Goal: Information Seeking & Learning: Learn about a topic

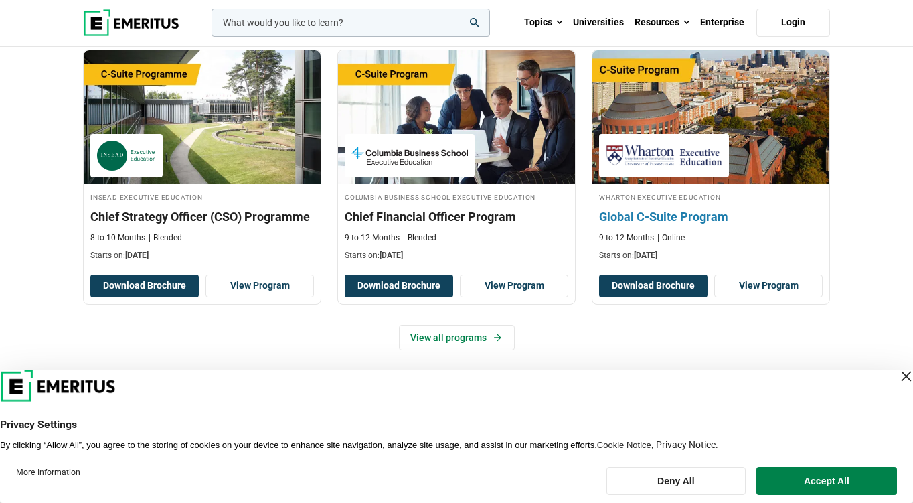
scroll to position [676, 0]
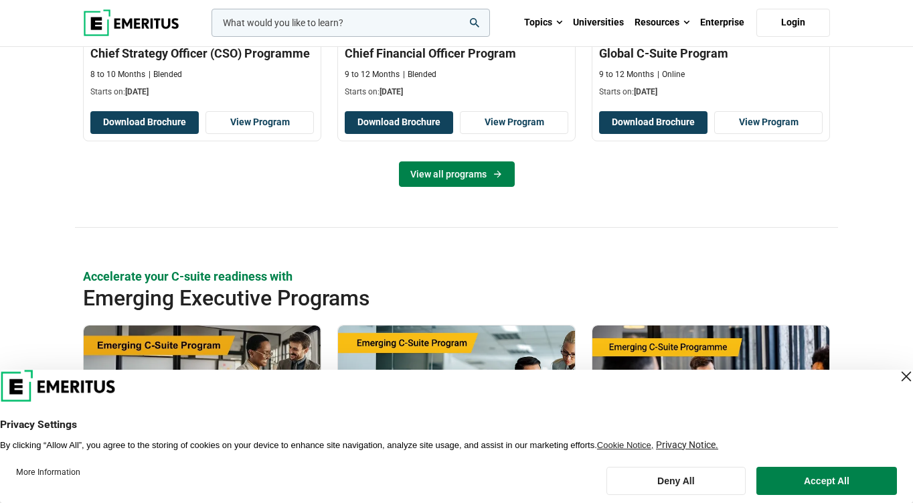
click at [469, 165] on link "View all programs" at bounding box center [457, 173] width 116 height 25
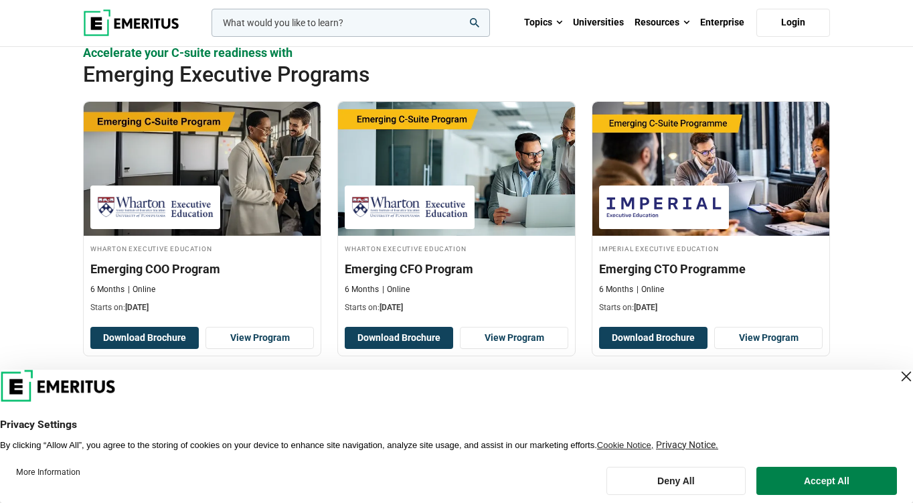
scroll to position [617, 0]
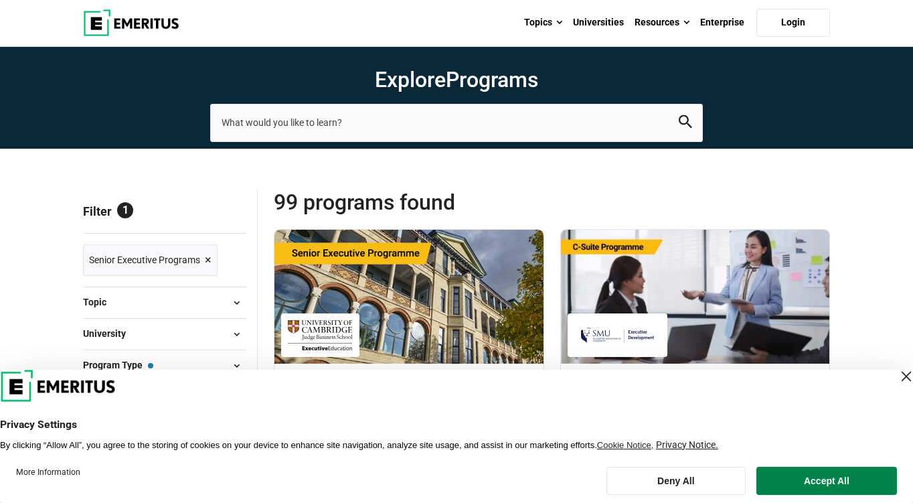
scroll to position [25, 0]
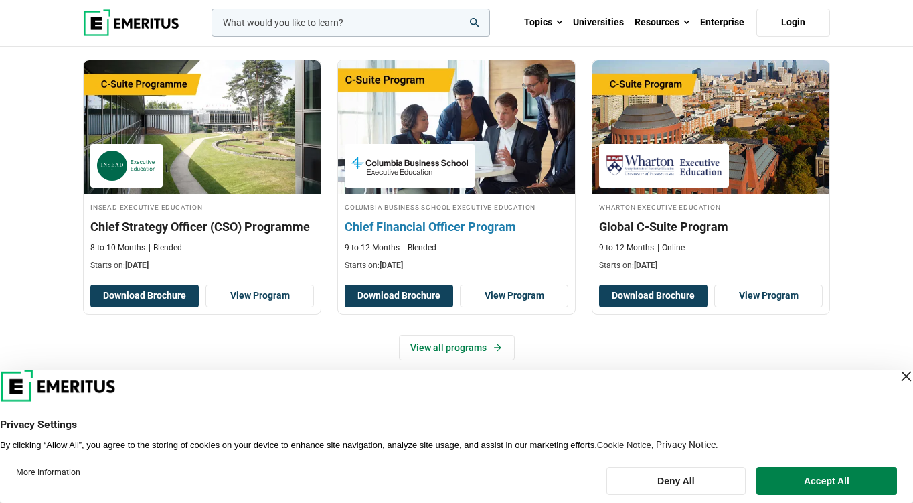
scroll to position [595, 0]
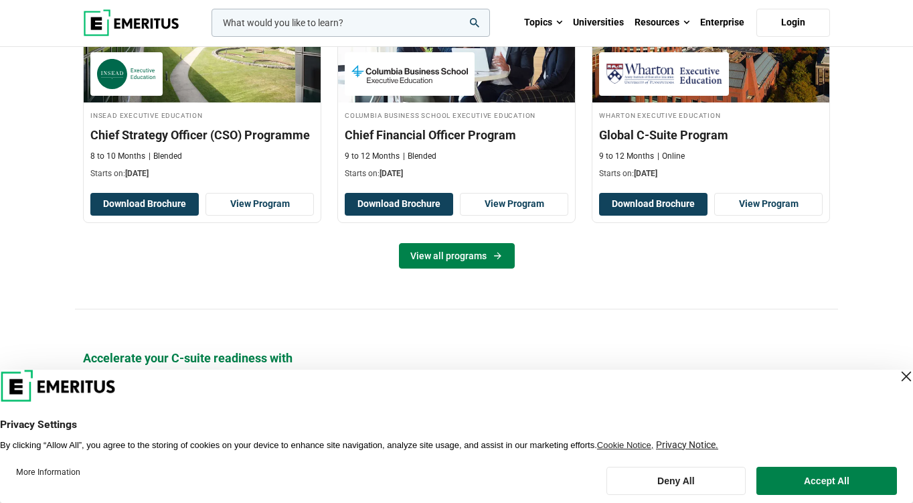
click at [463, 254] on link "View all programs" at bounding box center [457, 255] width 116 height 25
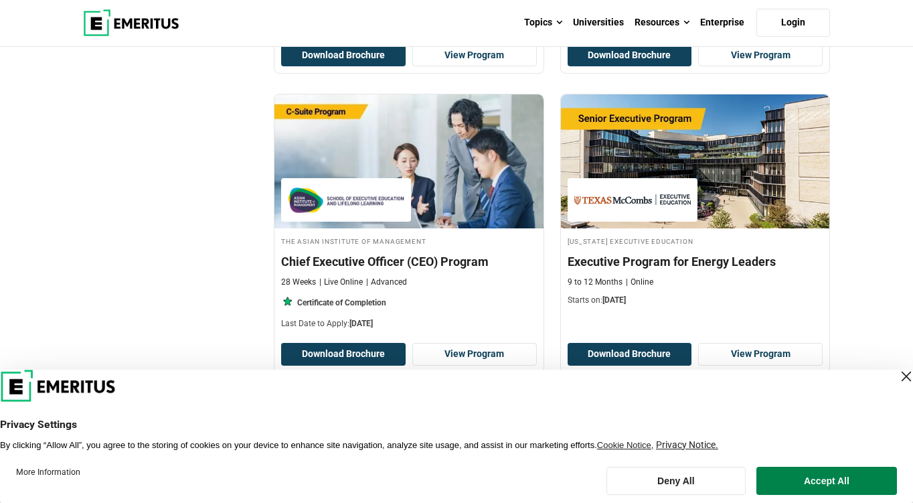
scroll to position [728, 0]
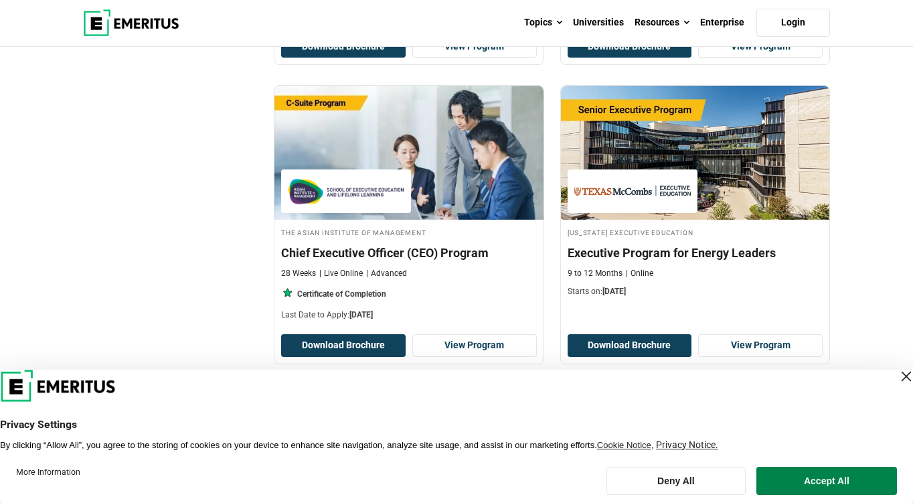
click at [897, 370] on div "Close Layer" at bounding box center [906, 376] width 19 height 19
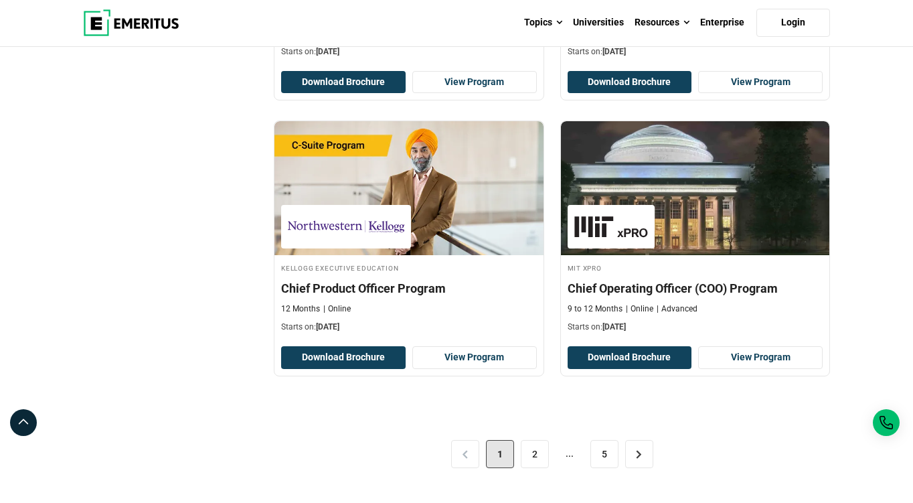
scroll to position [2757, 0]
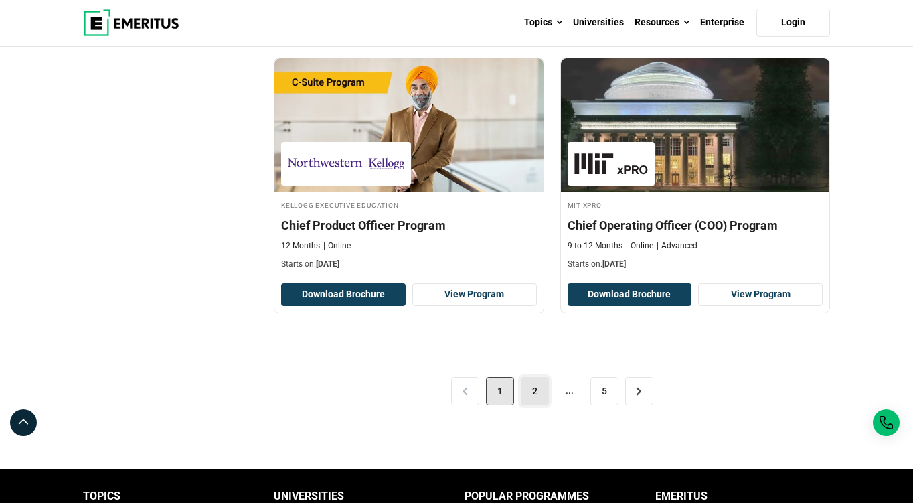
click at [540, 398] on link "2" at bounding box center [535, 391] width 28 height 28
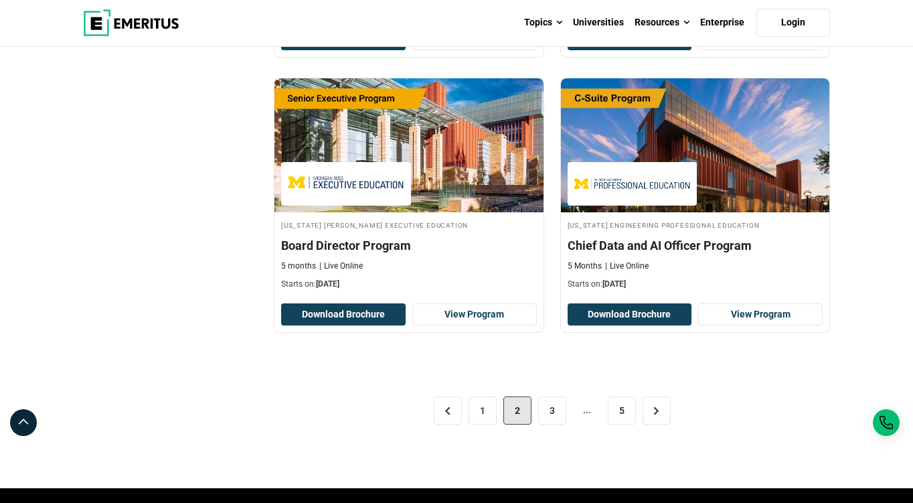
scroll to position [2799, 0]
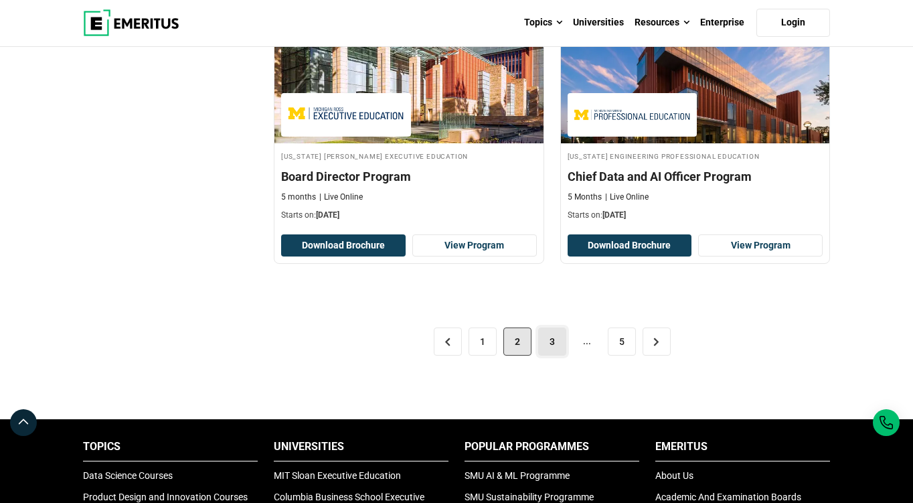
click at [551, 348] on link "3" at bounding box center [552, 341] width 28 height 28
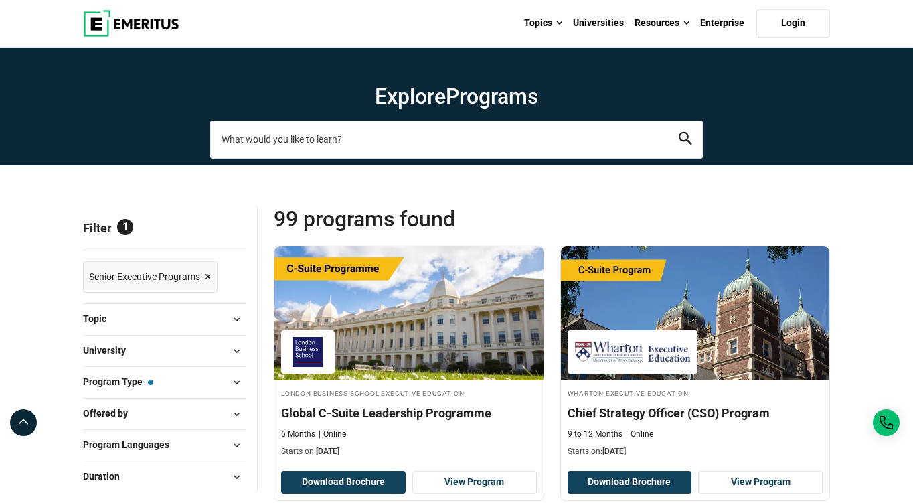
click at [382, 134] on input "search-page" at bounding box center [456, 139] width 493 height 37
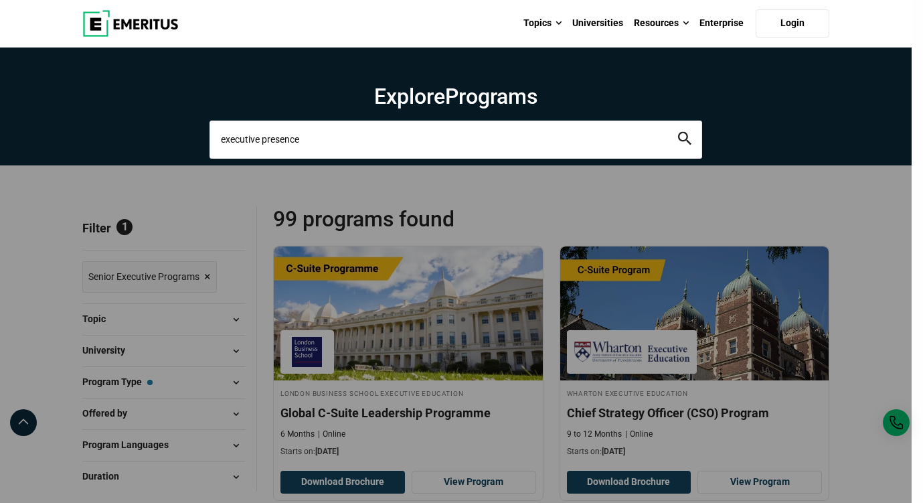
type input "executive presence"
click at [678, 132] on button "search" at bounding box center [684, 139] width 13 height 15
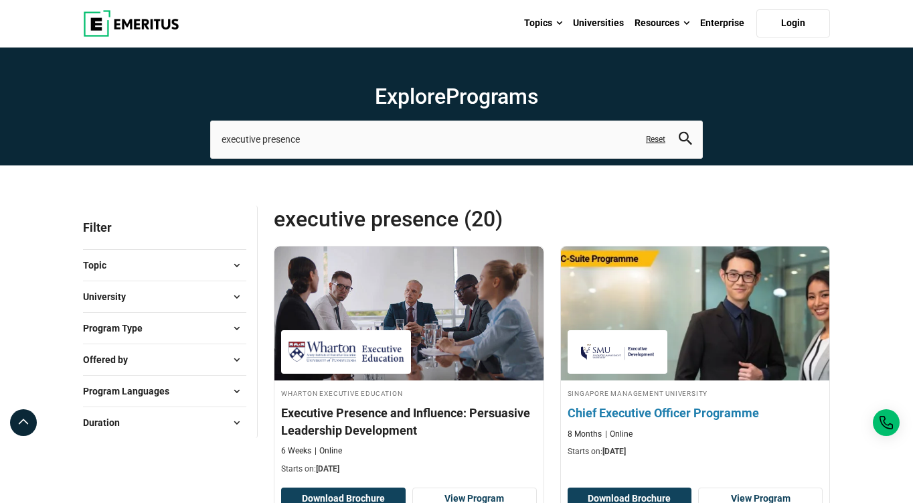
scroll to position [256, 0]
